Goal: Download file/media

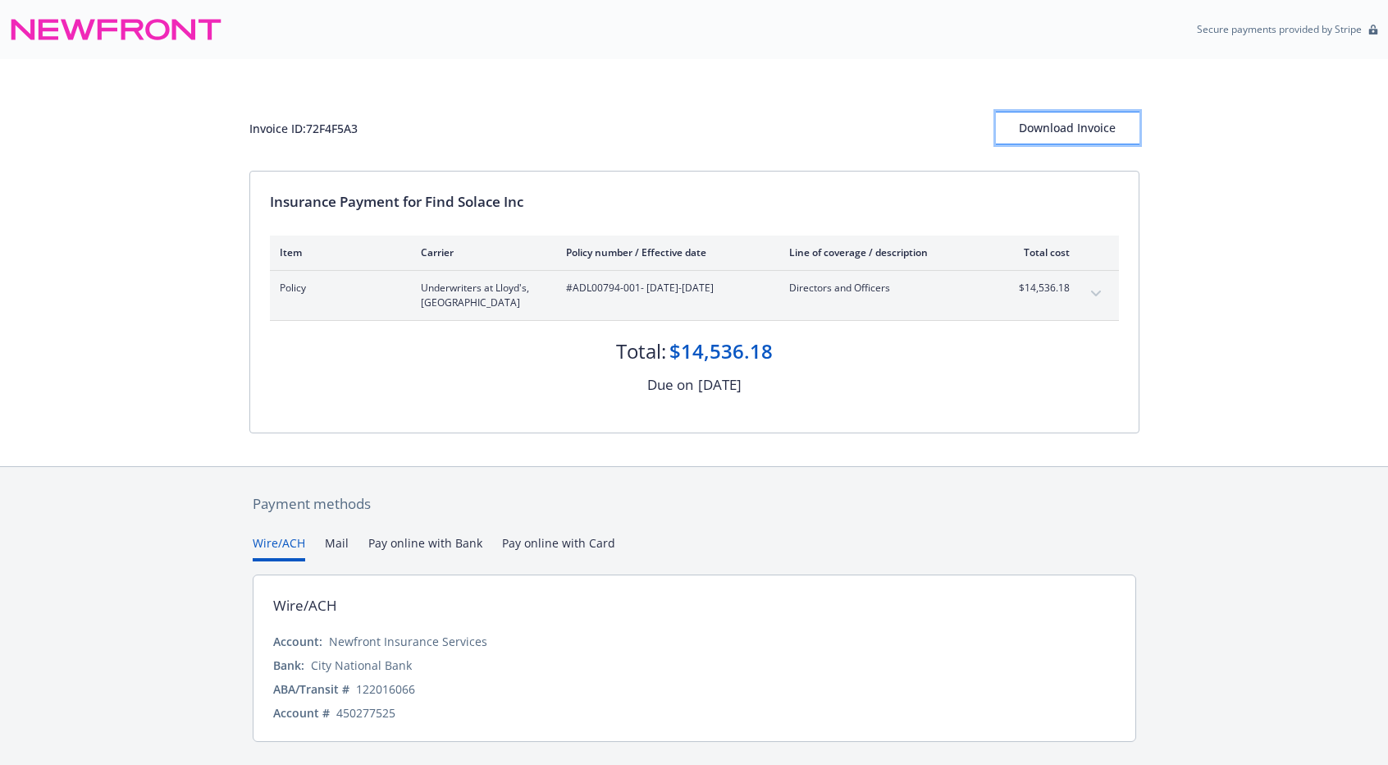
click at [1065, 124] on div "Download Invoice" at bounding box center [1068, 127] width 144 height 31
click at [163, 196] on div "Invoice ID: 72F4F5A3 Download Invoice Insurance Payment for Find Solace Inc Ite…" at bounding box center [694, 262] width 1388 height 407
